Goal: Transaction & Acquisition: Purchase product/service

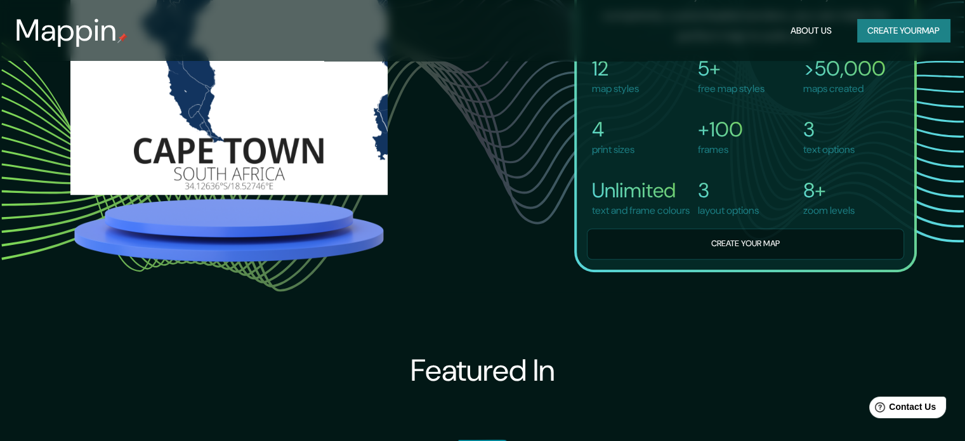
scroll to position [1016, 0]
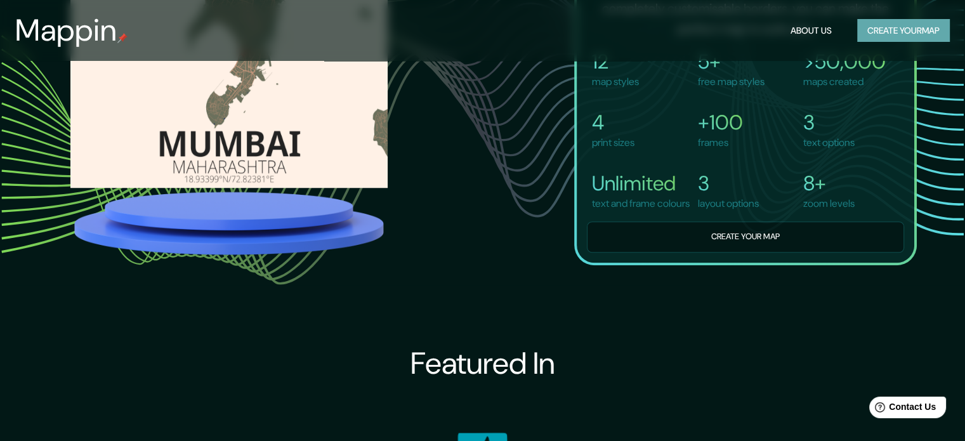
click at [869, 31] on button "Create your map" at bounding box center [904, 30] width 93 height 23
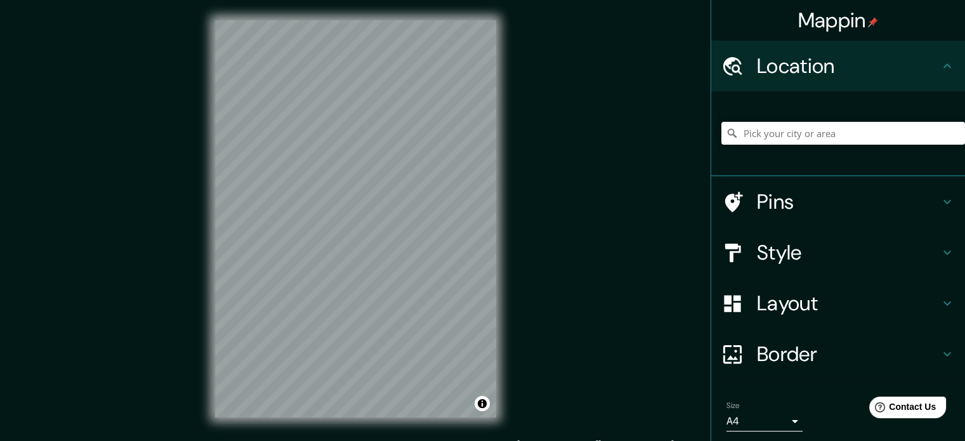
click at [731, 202] on icon at bounding box center [733, 202] width 22 height 22
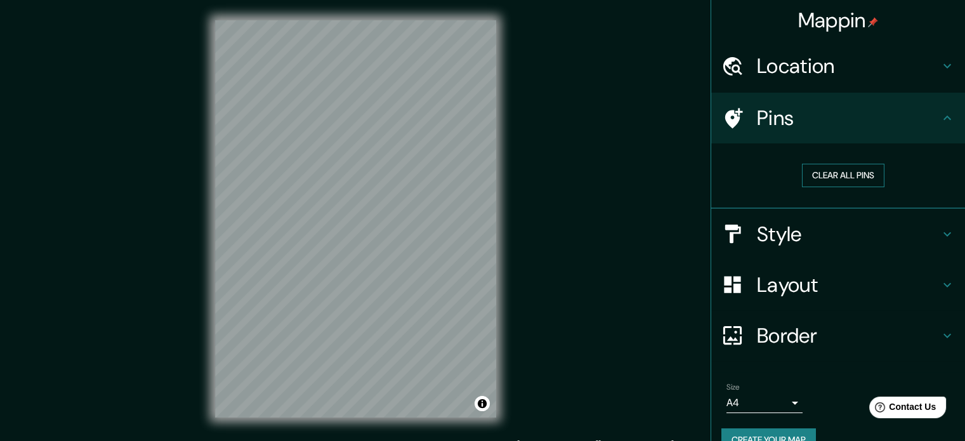
click at [833, 170] on button "Clear all pins" at bounding box center [843, 175] width 83 height 23
click at [757, 243] on h4 "Style" at bounding box center [848, 234] width 183 height 25
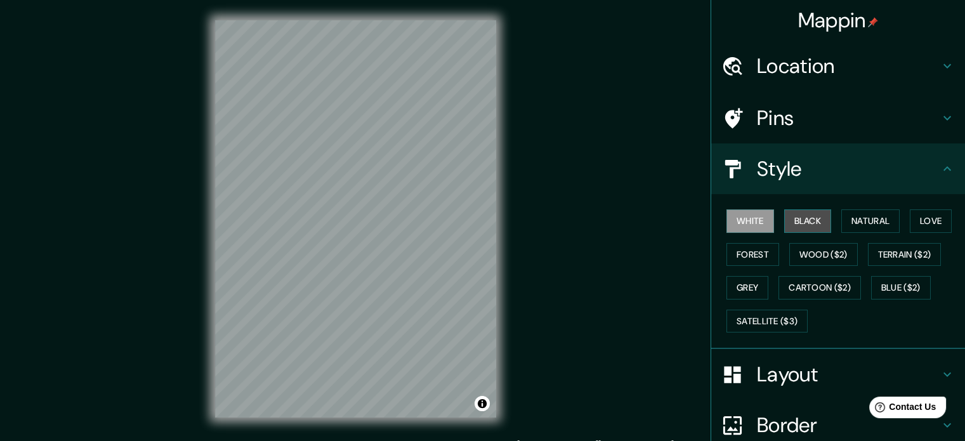
click at [811, 219] on button "Black" at bounding box center [809, 220] width 48 height 23
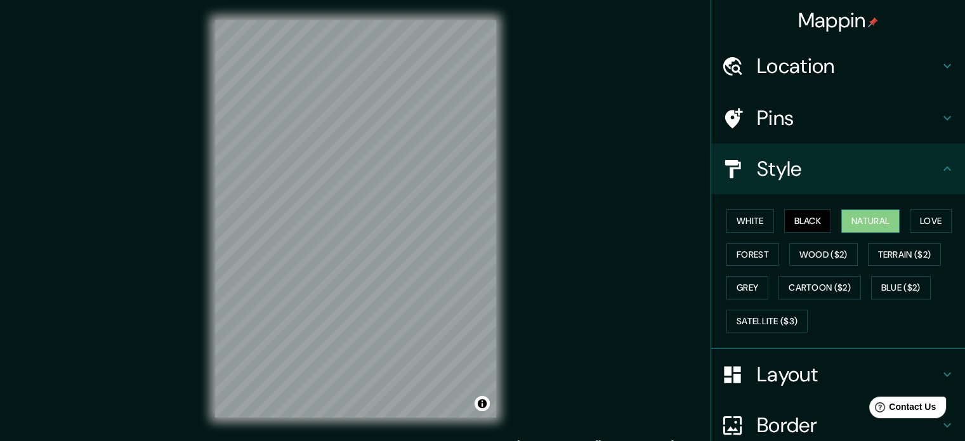
click at [879, 215] on button "Natural" at bounding box center [871, 220] width 58 height 23
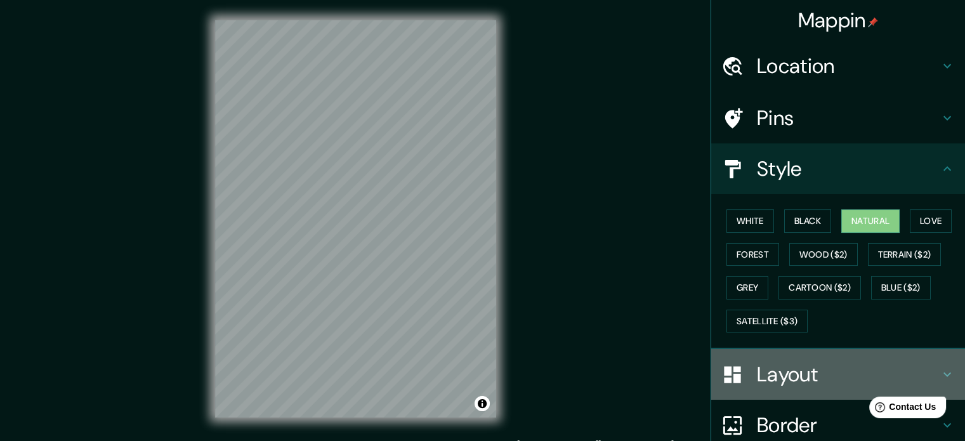
click at [726, 375] on icon at bounding box center [732, 374] width 17 height 17
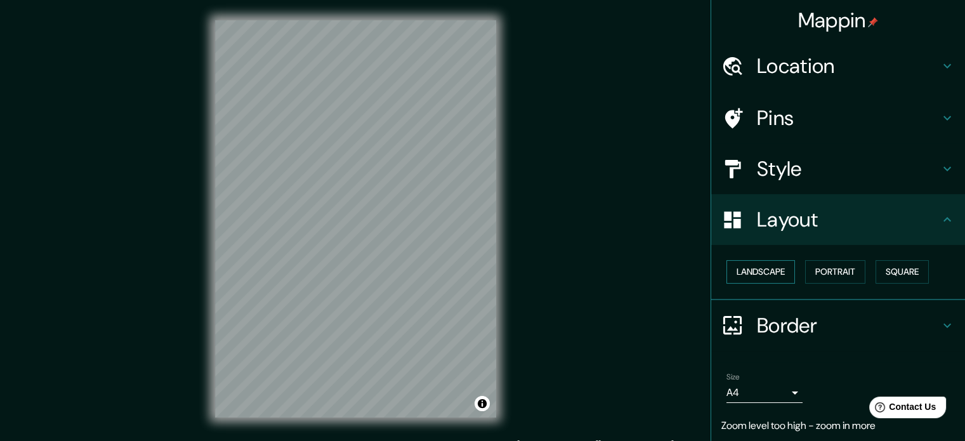
click at [748, 272] on button "Landscape" at bounding box center [761, 271] width 69 height 23
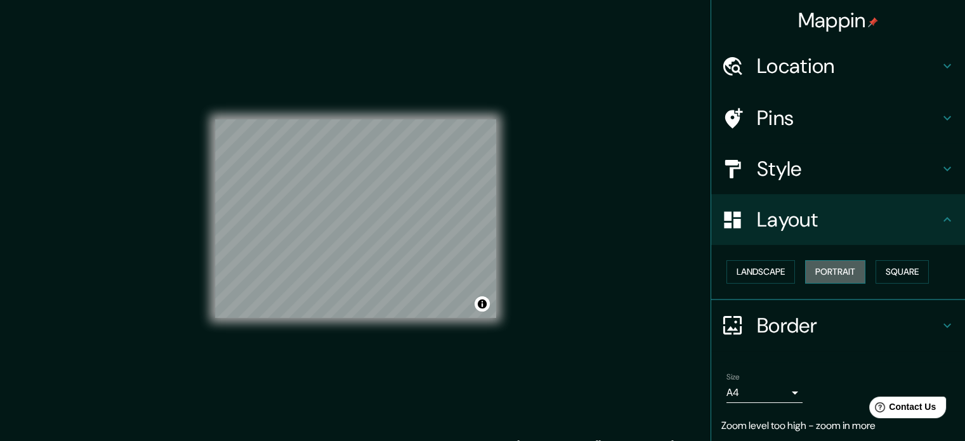
click at [849, 277] on button "Portrait" at bounding box center [835, 271] width 60 height 23
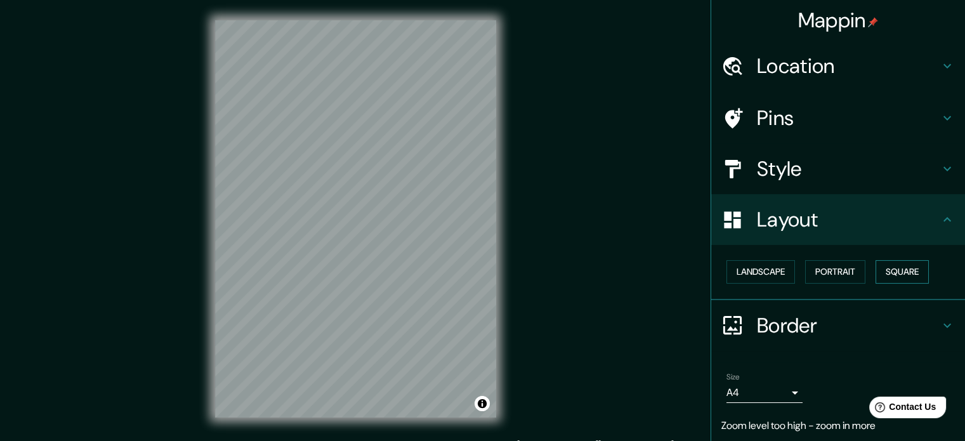
click at [896, 266] on button "Square" at bounding box center [902, 271] width 53 height 23
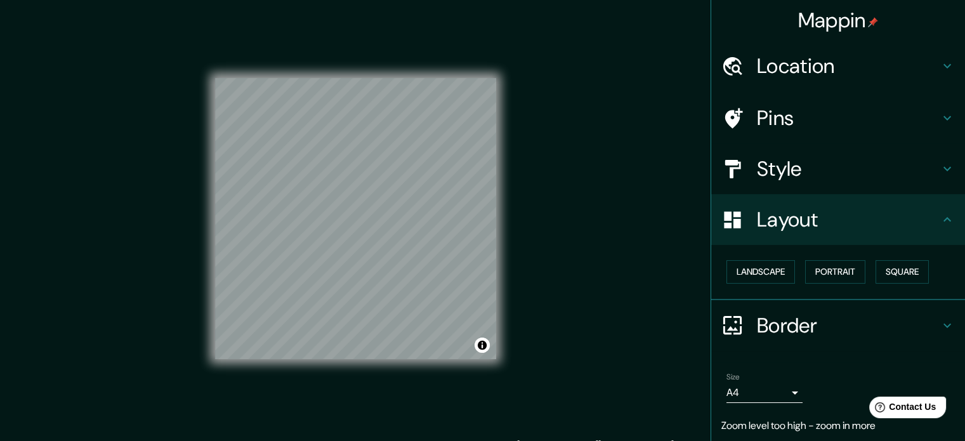
click at [861, 271] on div "Landscape [GEOGRAPHIC_DATA]" at bounding box center [844, 272] width 244 height 34
click at [840, 271] on button "Portrait" at bounding box center [835, 271] width 60 height 23
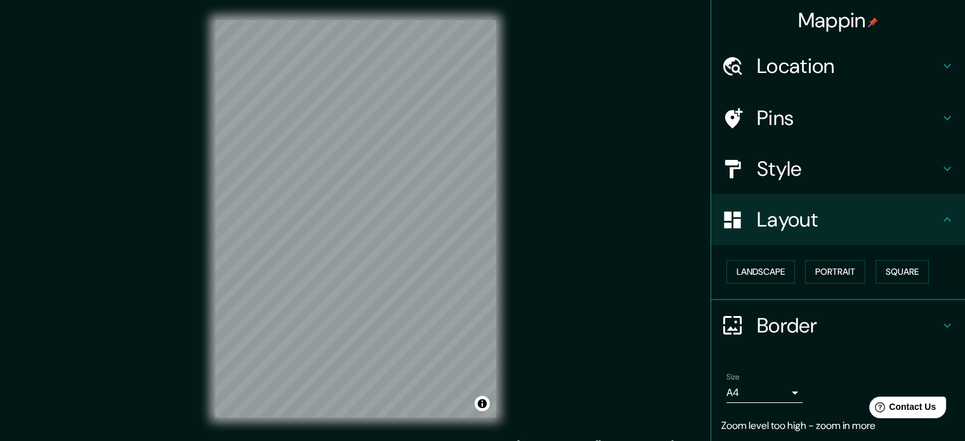
click at [778, 390] on body "Mappin Location Pins Style Layout Landscape Portrait Square Border Choose a bor…" at bounding box center [482, 220] width 965 height 441
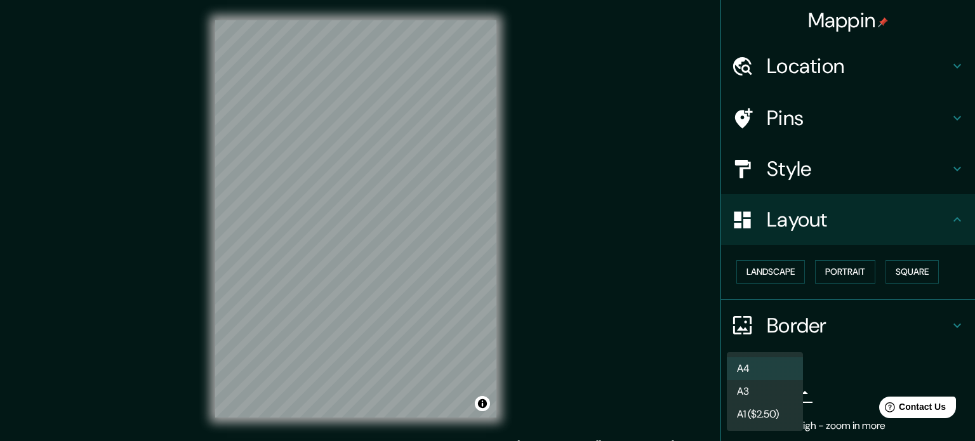
click at [769, 388] on li "A3" at bounding box center [765, 391] width 76 height 23
type input "a4"
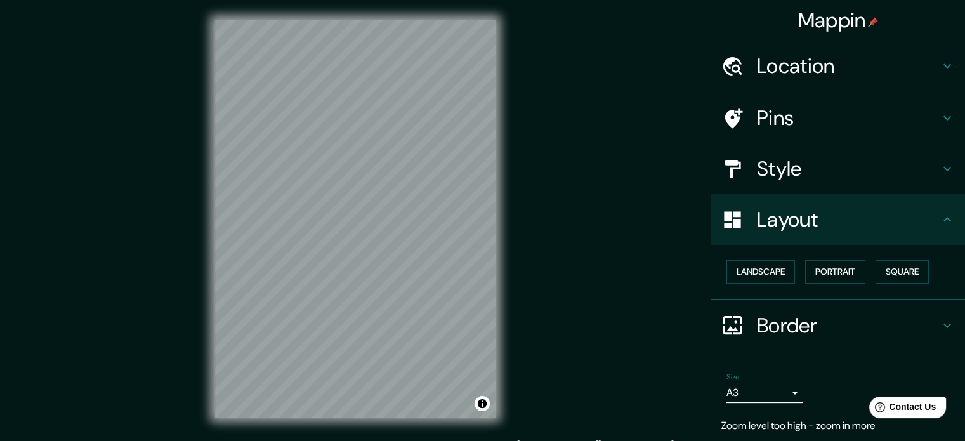
click at [785, 162] on h4 "Style" at bounding box center [848, 168] width 183 height 25
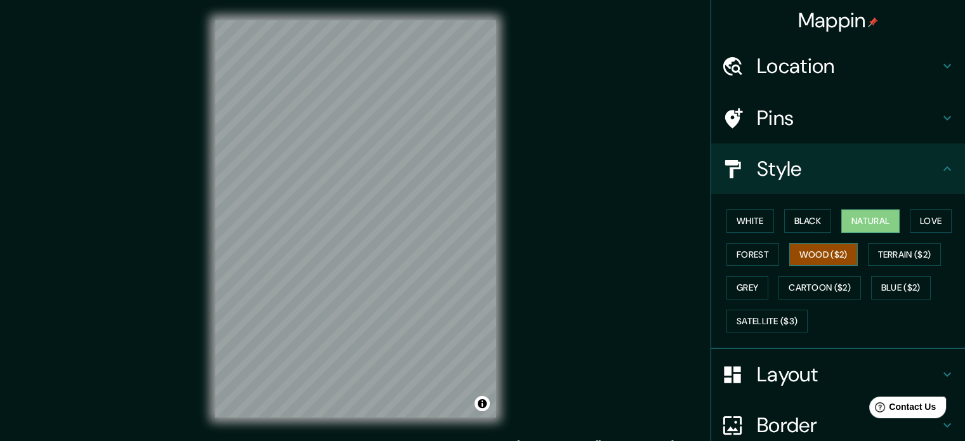
click at [819, 258] on button "Wood ($2)" at bounding box center [824, 254] width 69 height 23
click at [802, 283] on button "Cartoon ($2)" at bounding box center [820, 287] width 83 height 23
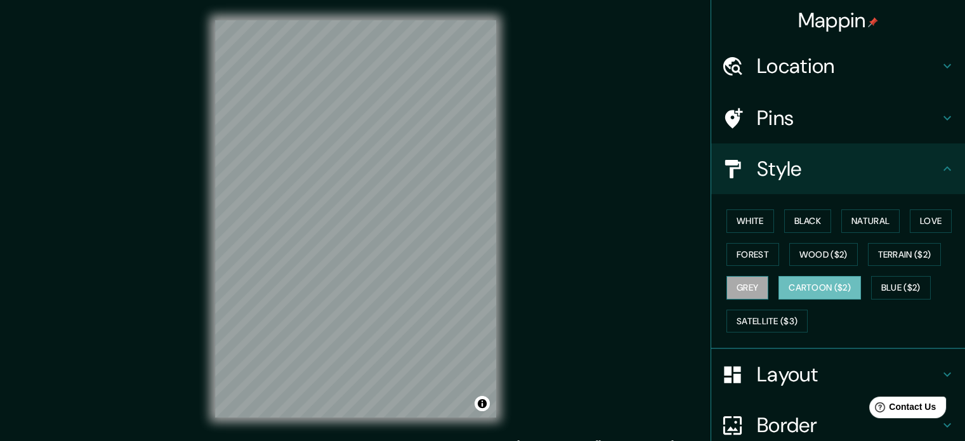
click at [739, 286] on button "Grey" at bounding box center [748, 287] width 42 height 23
click at [760, 257] on button "Forest" at bounding box center [753, 254] width 53 height 23
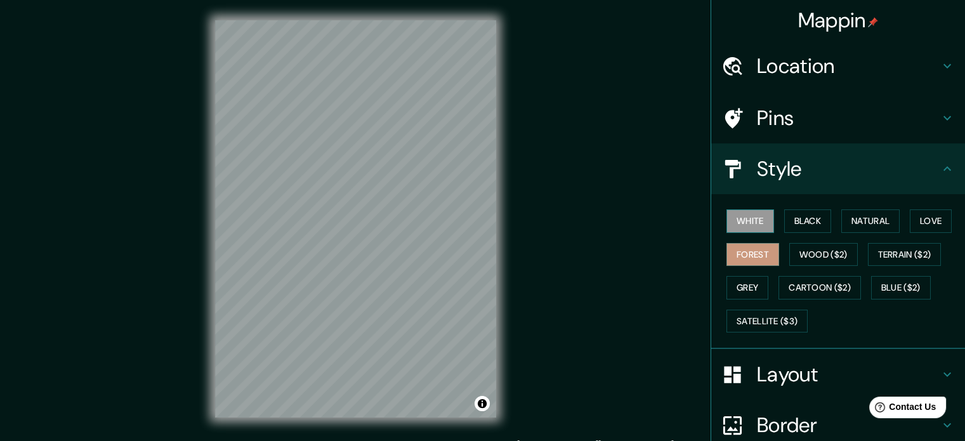
click at [754, 220] on button "White" at bounding box center [751, 220] width 48 height 23
click at [802, 216] on button "Black" at bounding box center [809, 220] width 48 height 23
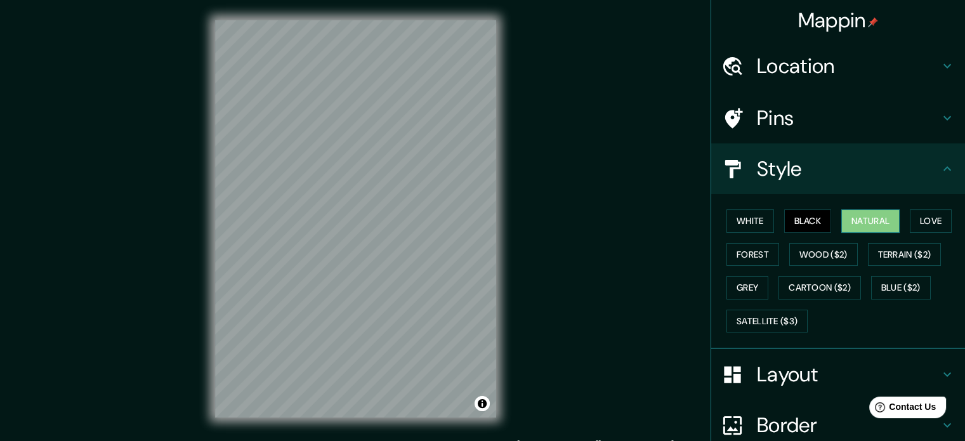
click at [858, 221] on button "Natural" at bounding box center [871, 220] width 58 height 23
click at [843, 74] on h4 "Location" at bounding box center [848, 65] width 183 height 25
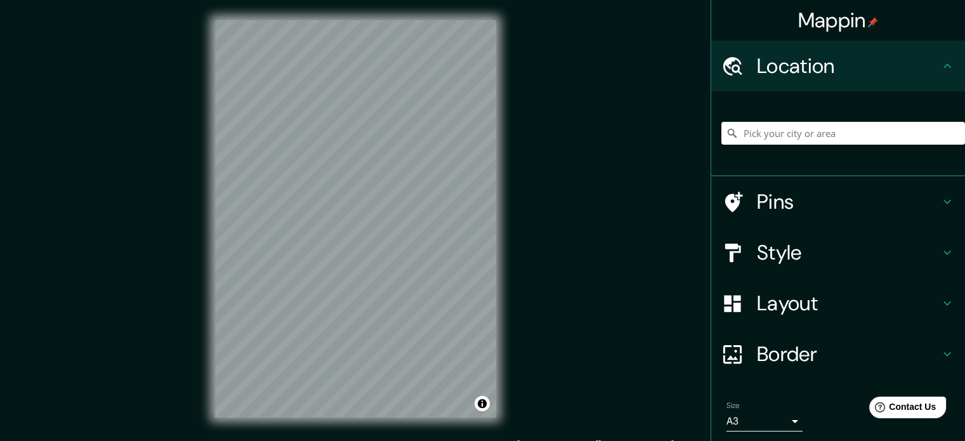
click at [787, 190] on h4 "Pins" at bounding box center [848, 201] width 183 height 25
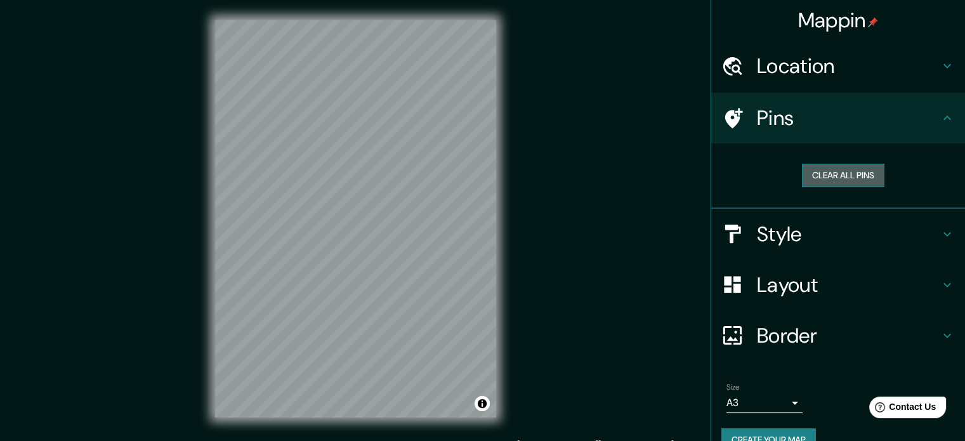
click at [812, 169] on button "Clear all pins" at bounding box center [843, 175] width 83 height 23
